Goal: Task Accomplishment & Management: Complete application form

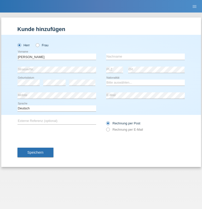
type input "[PERSON_NAME]"
click at [146, 57] on input "text" at bounding box center [145, 57] width 79 height 6
type input "Rajczakowski"
select select "PL"
select select "C"
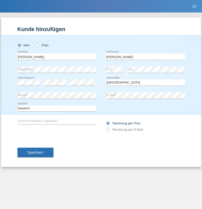
select select "24"
select select "04"
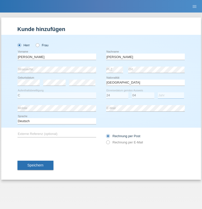
select select "2021"
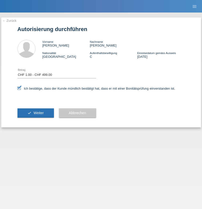
select select "1"
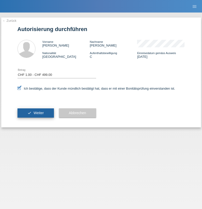
click at [36, 113] on span "Weiter" at bounding box center [39, 113] width 10 height 4
